Goal: Information Seeking & Learning: Learn about a topic

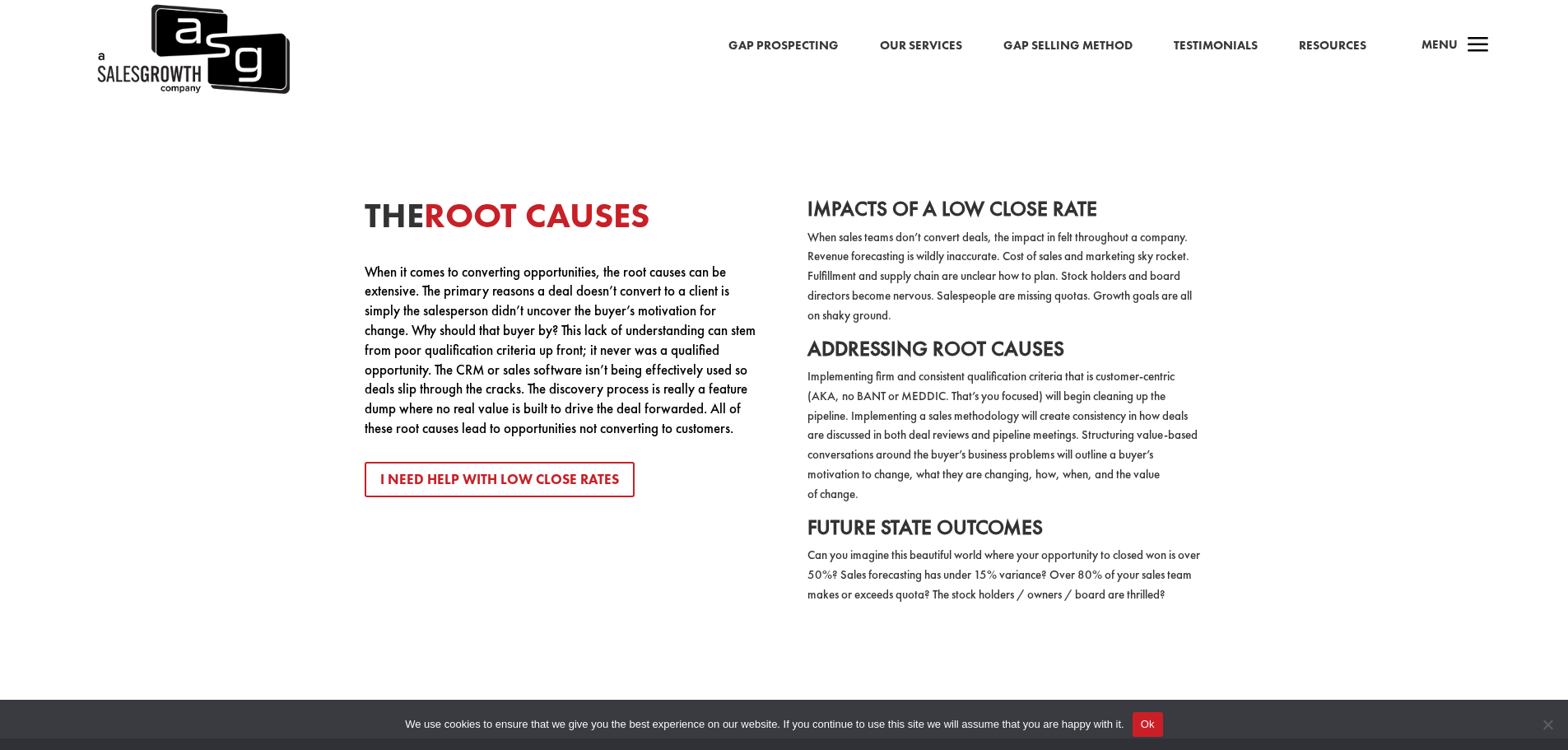
scroll to position [3376, 0]
click at [429, 463] on link "I Need Help with Low Close Rates" at bounding box center [499, 481] width 270 height 36
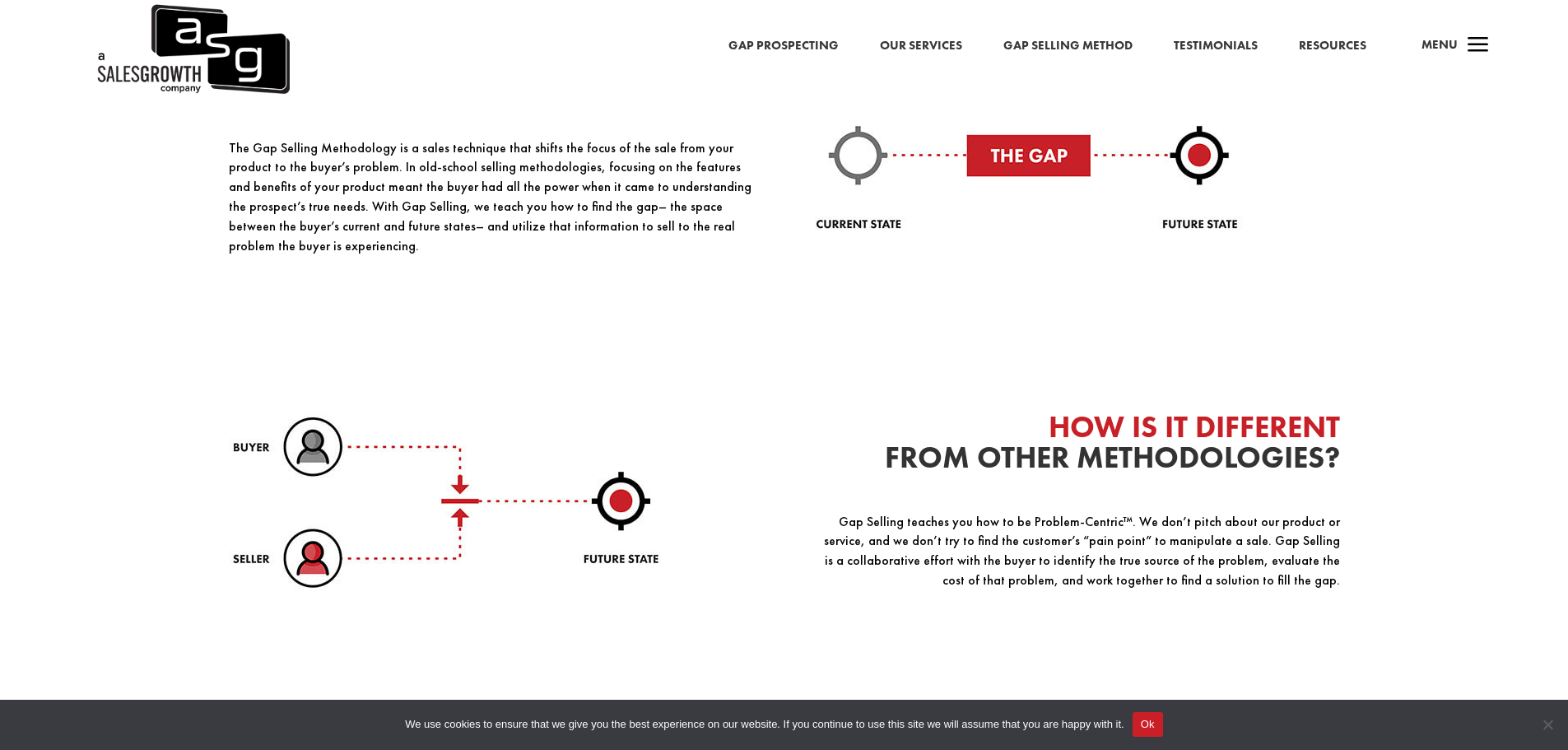
scroll to position [1647, 0]
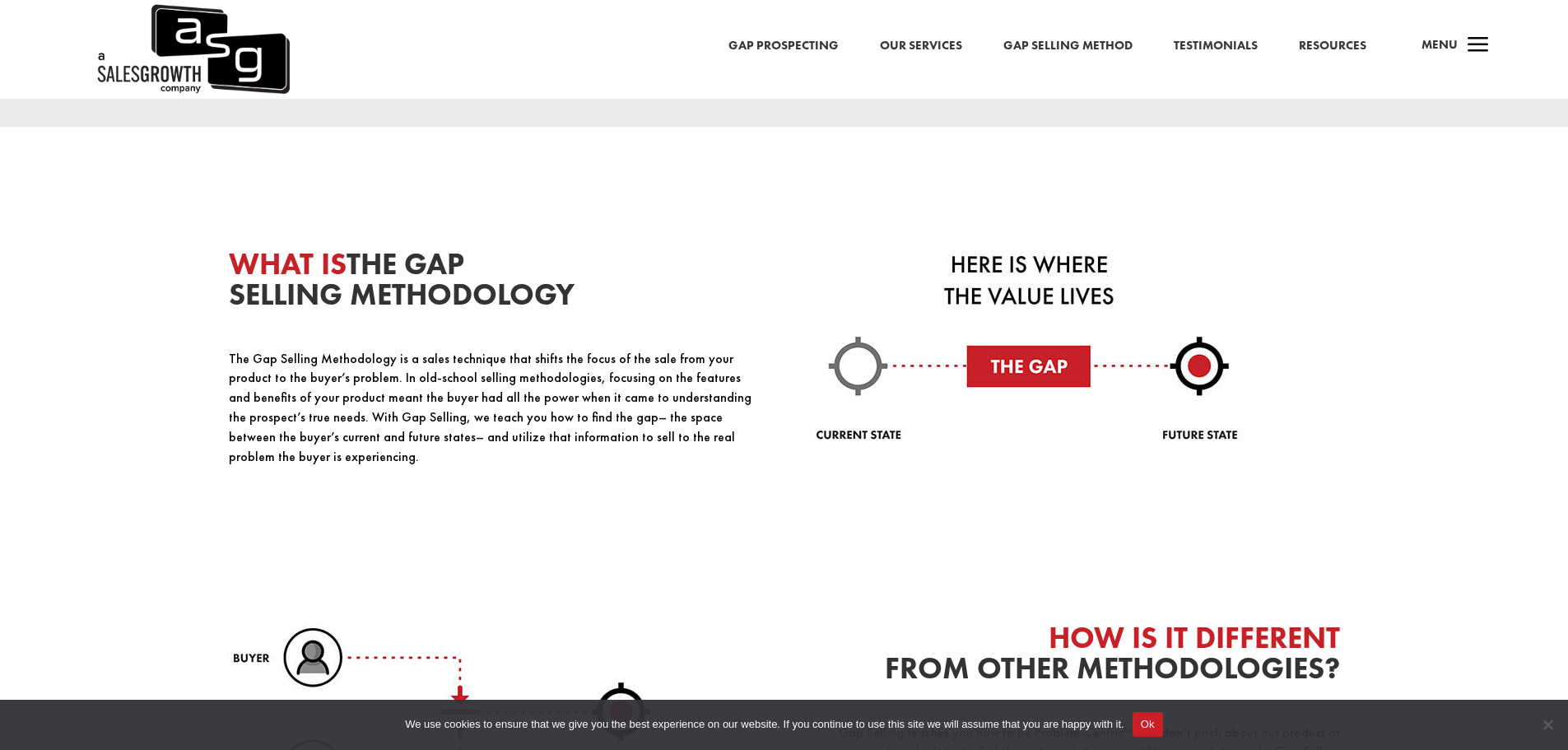
drag, startPoint x: 288, startPoint y: 389, endPoint x: 278, endPoint y: 388, distance: 10.0
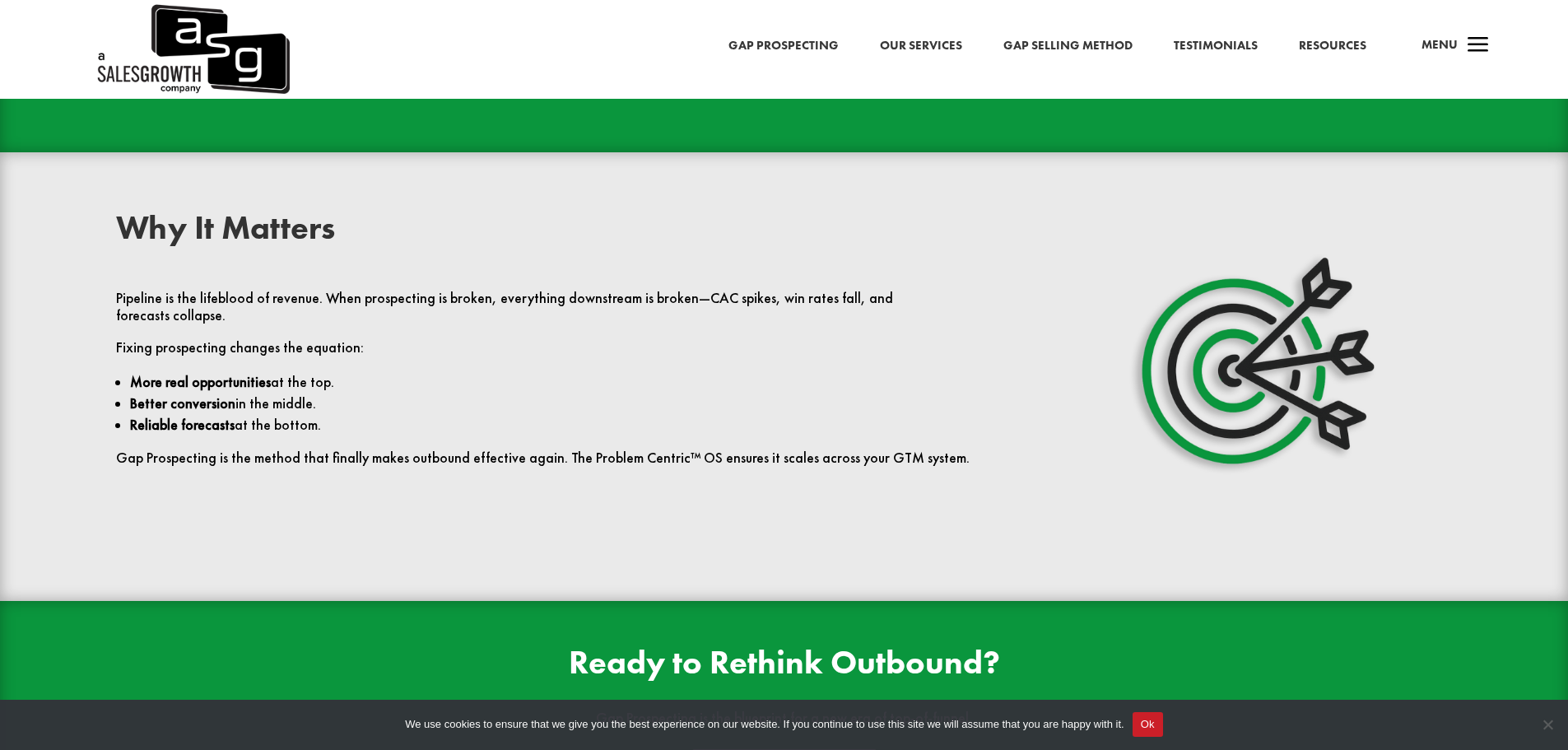
scroll to position [3853, 0]
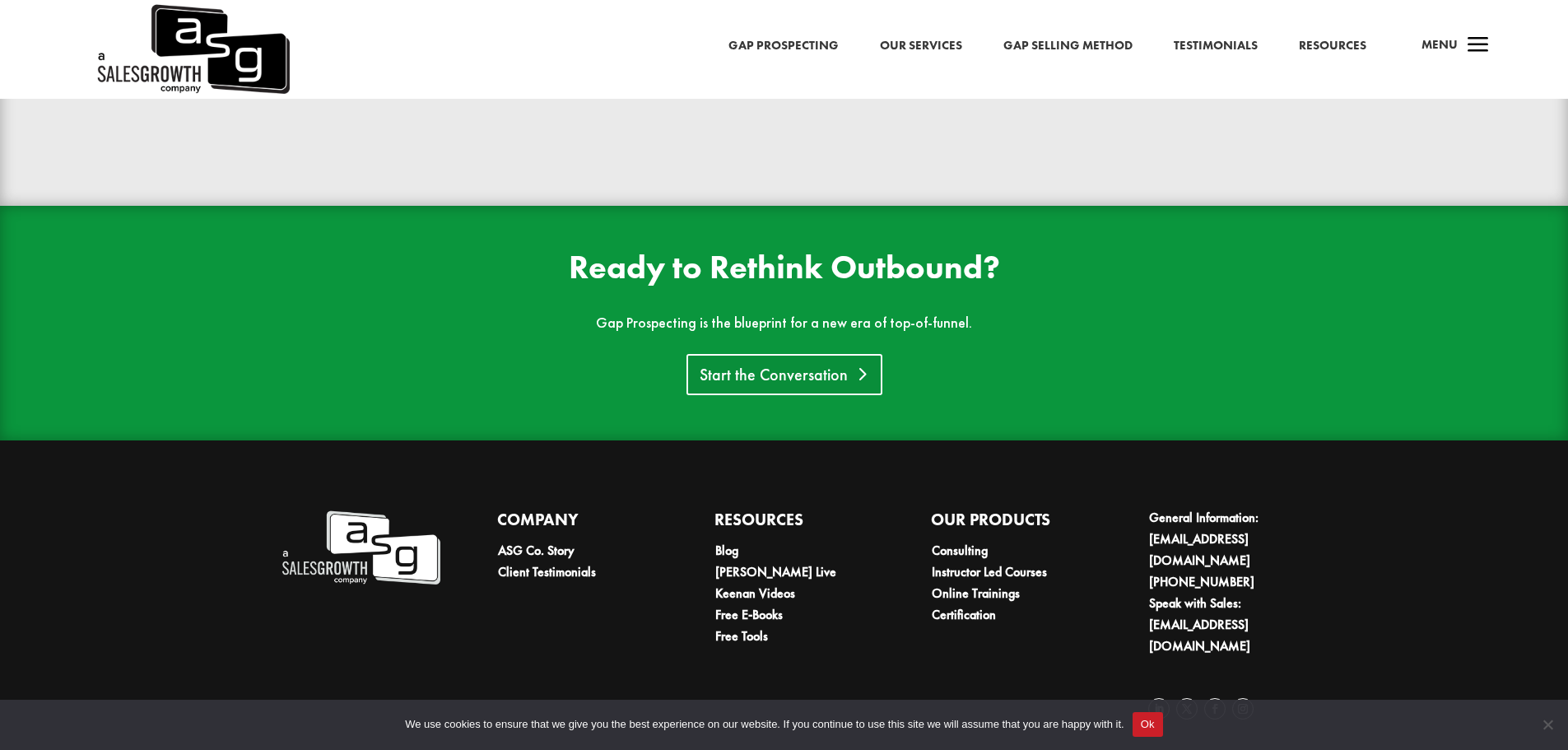
click at [781, 381] on link "Start the Conversation" at bounding box center [785, 374] width 196 height 41
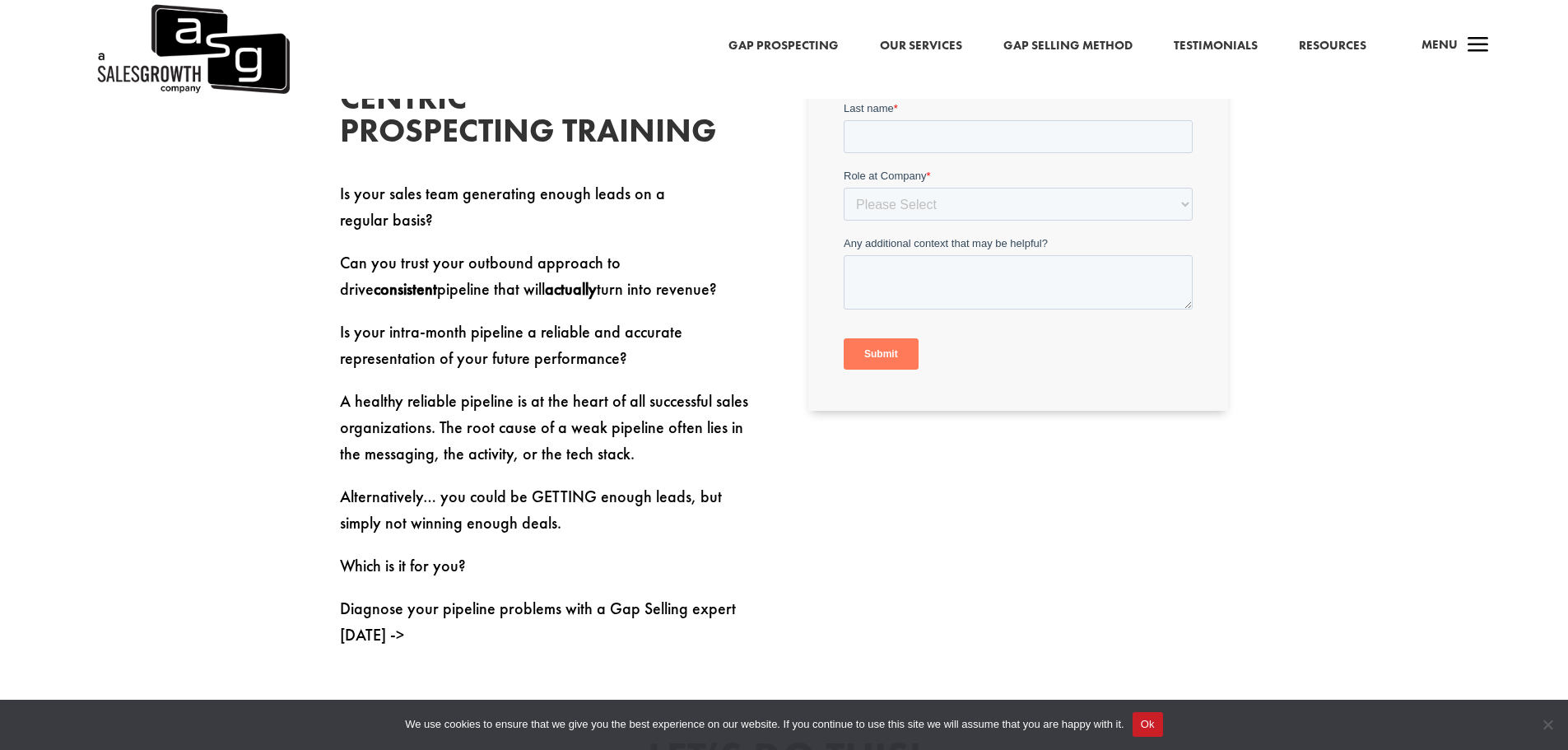
scroll to position [412, 0]
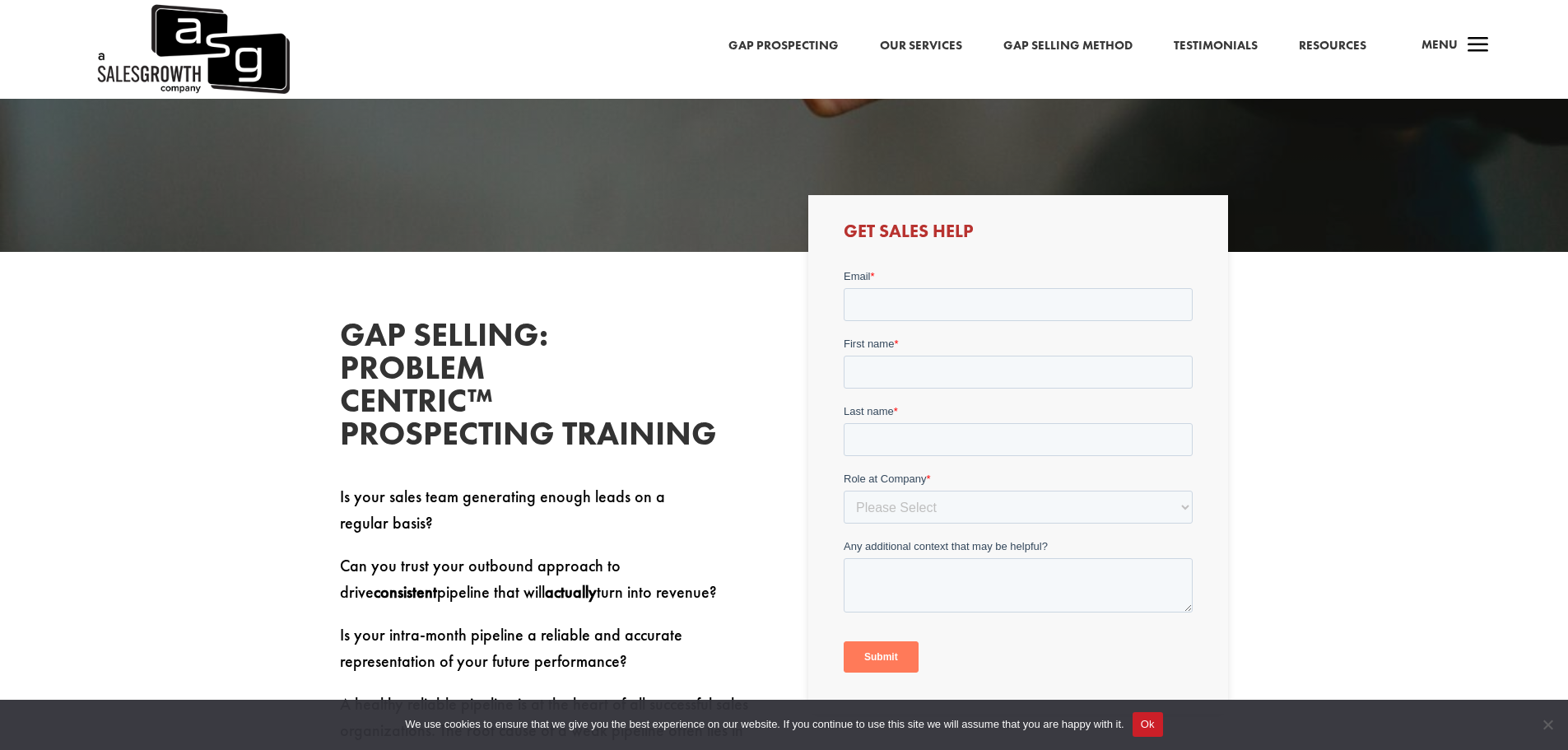
click at [1305, 49] on link "Resources" at bounding box center [1332, 46] width 67 height 21
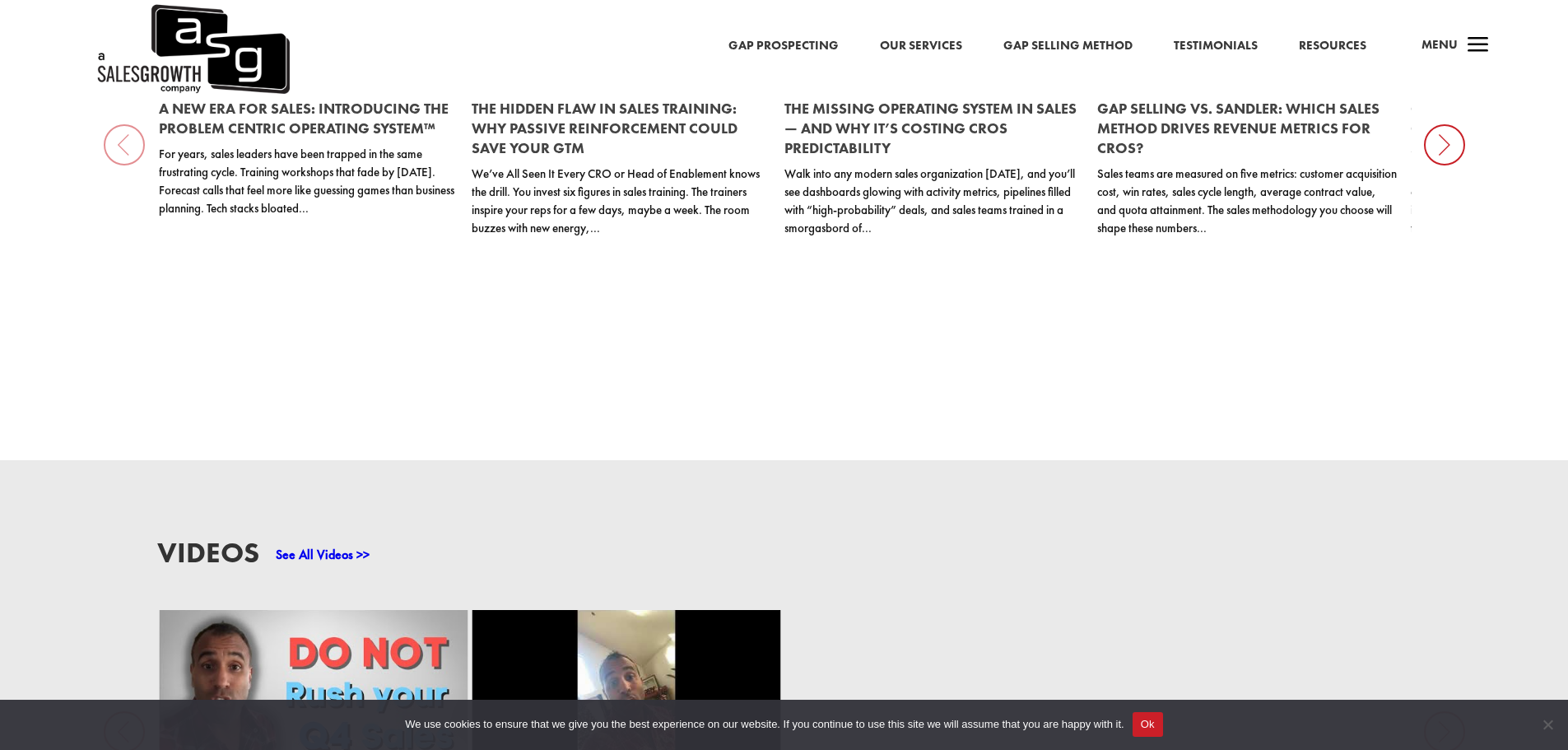
scroll to position [2200, 0]
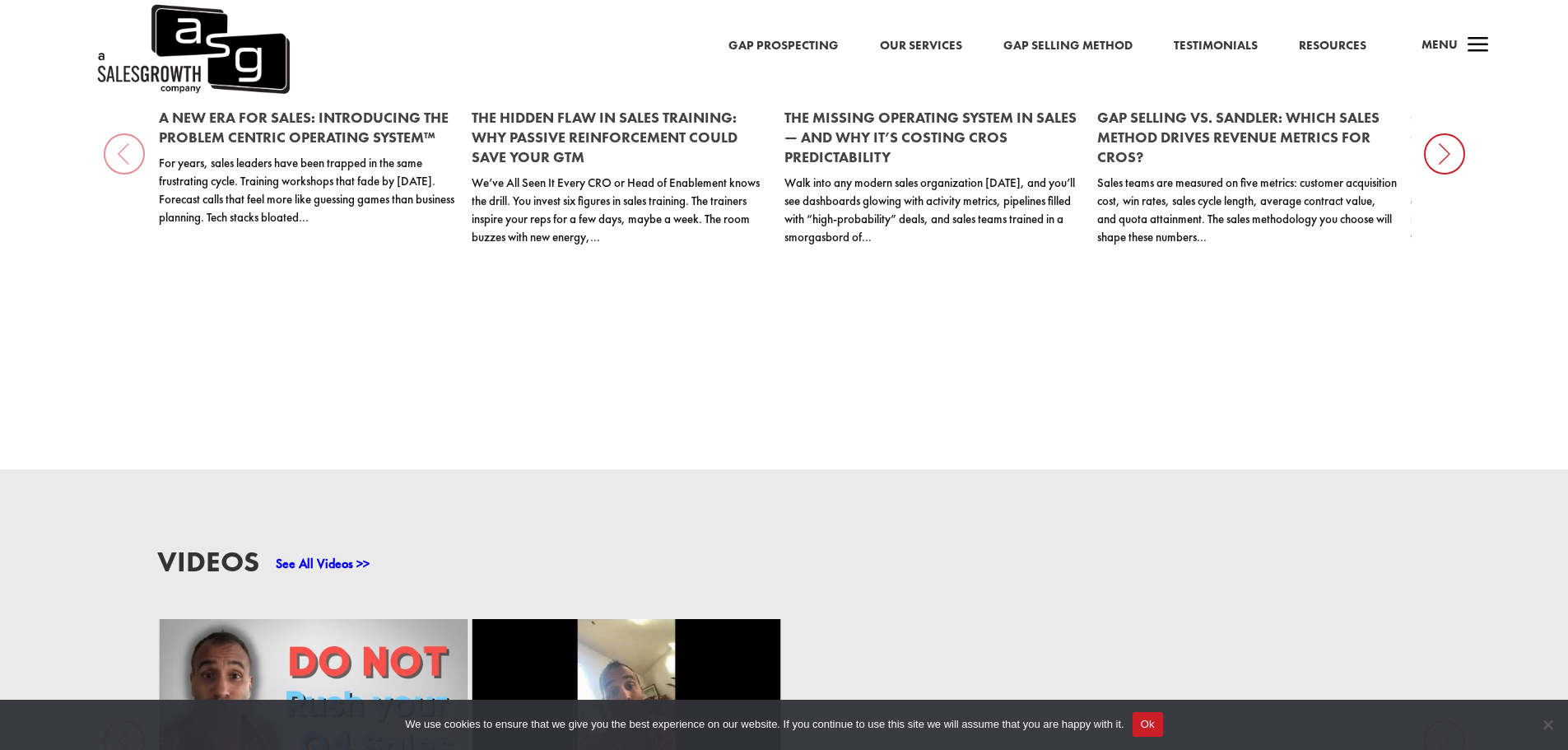
click at [847, 39] on div "Gap Prospecting Our Services Gap Selling Method Testimonials Resources a Menu" at bounding box center [784, 49] width 1568 height 99
click at [794, 48] on link "Gap Prospecting" at bounding box center [783, 46] width 110 height 21
